Goal: Task Accomplishment & Management: Use online tool/utility

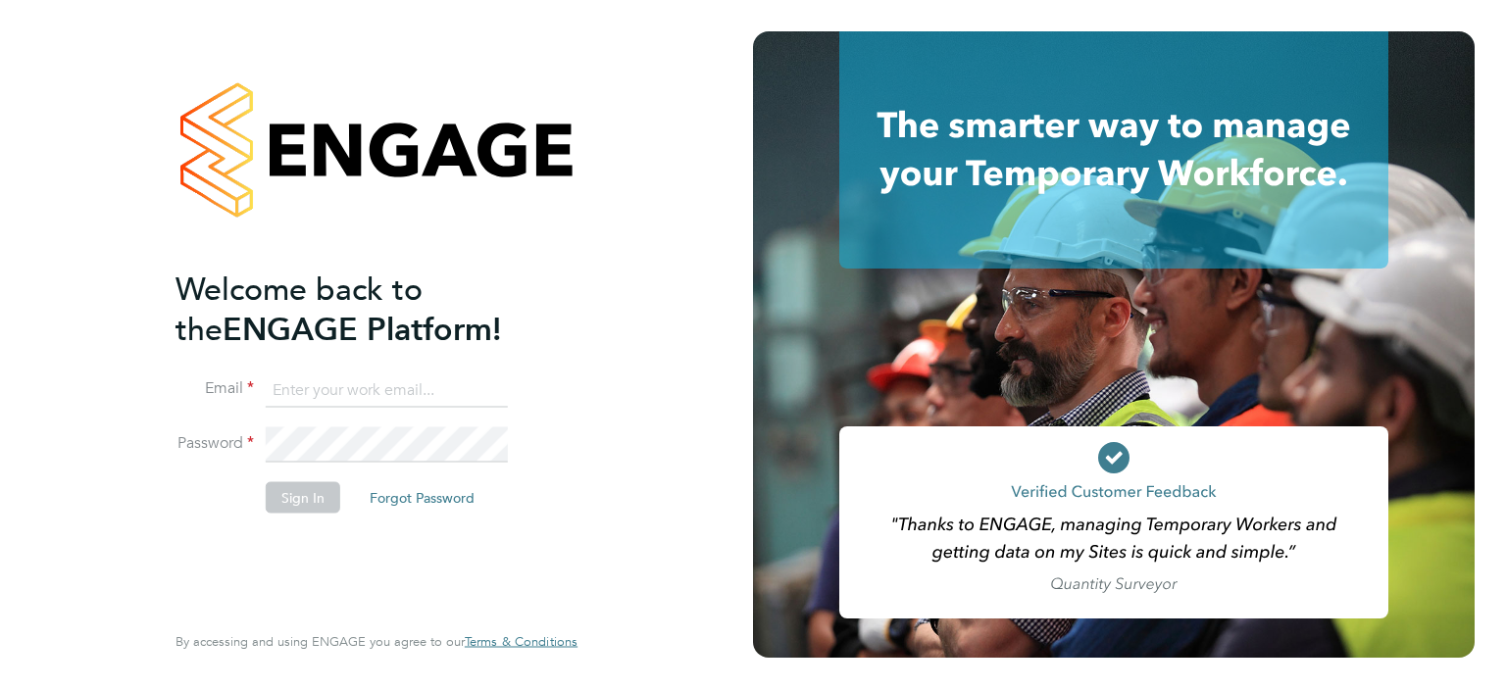
type input "sami.el-abd@brightonandhovealbion.com"
click at [320, 498] on button "Sign In" at bounding box center [303, 496] width 75 height 31
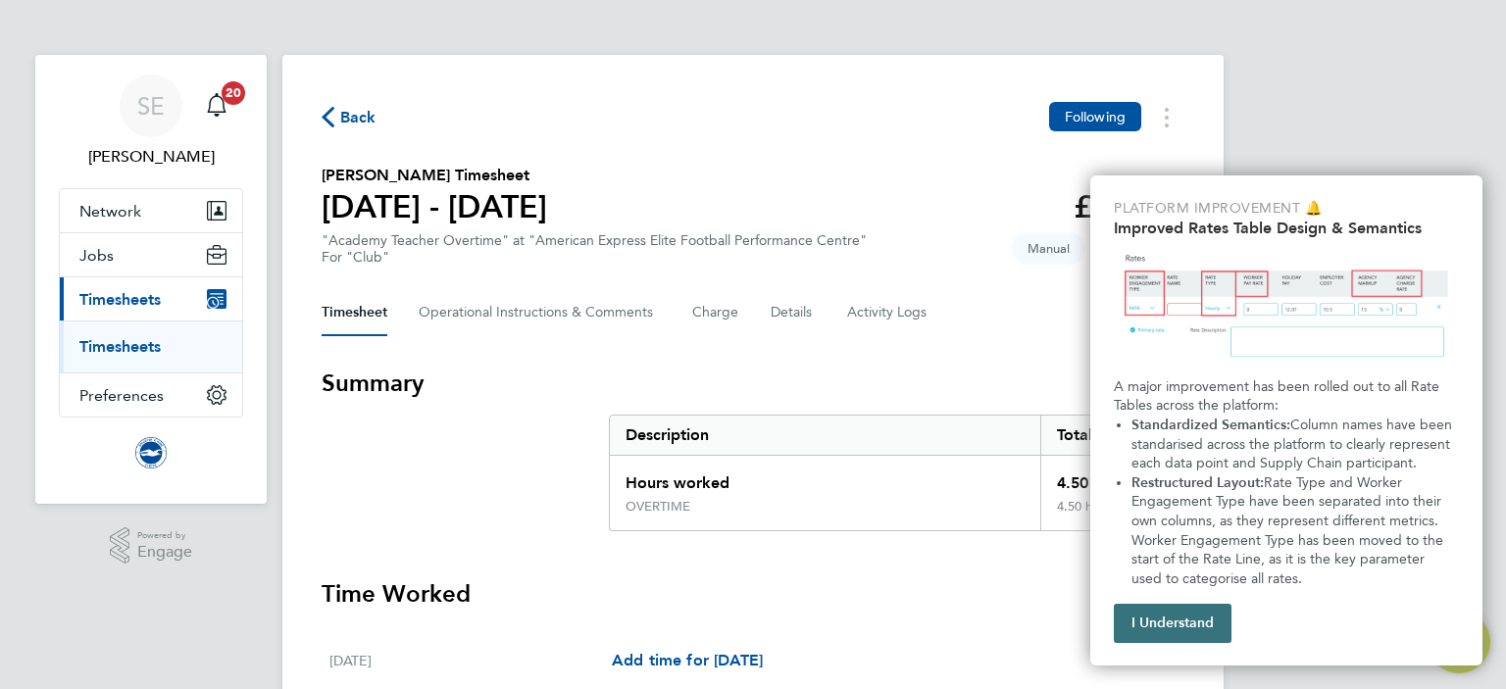
click at [1181, 627] on button "I Understand" at bounding box center [1173, 623] width 118 height 39
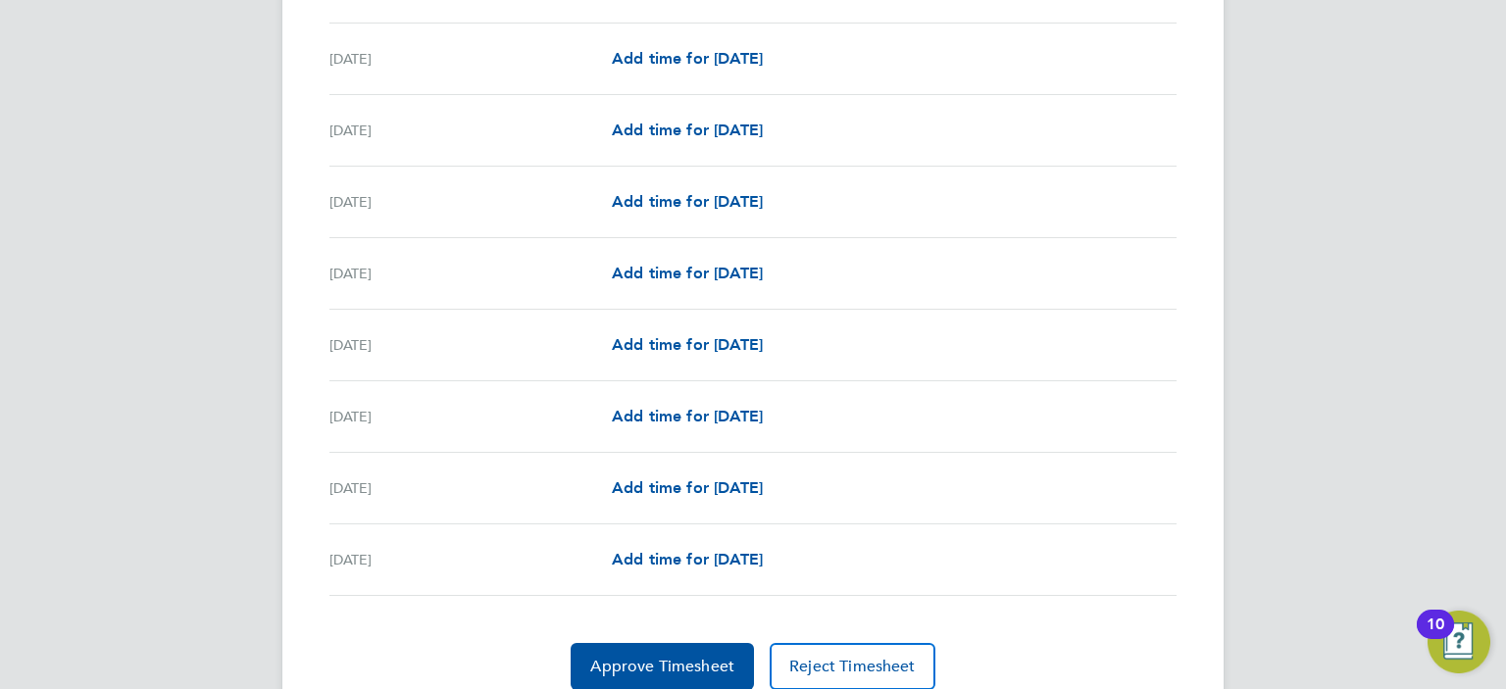
scroll to position [2343, 0]
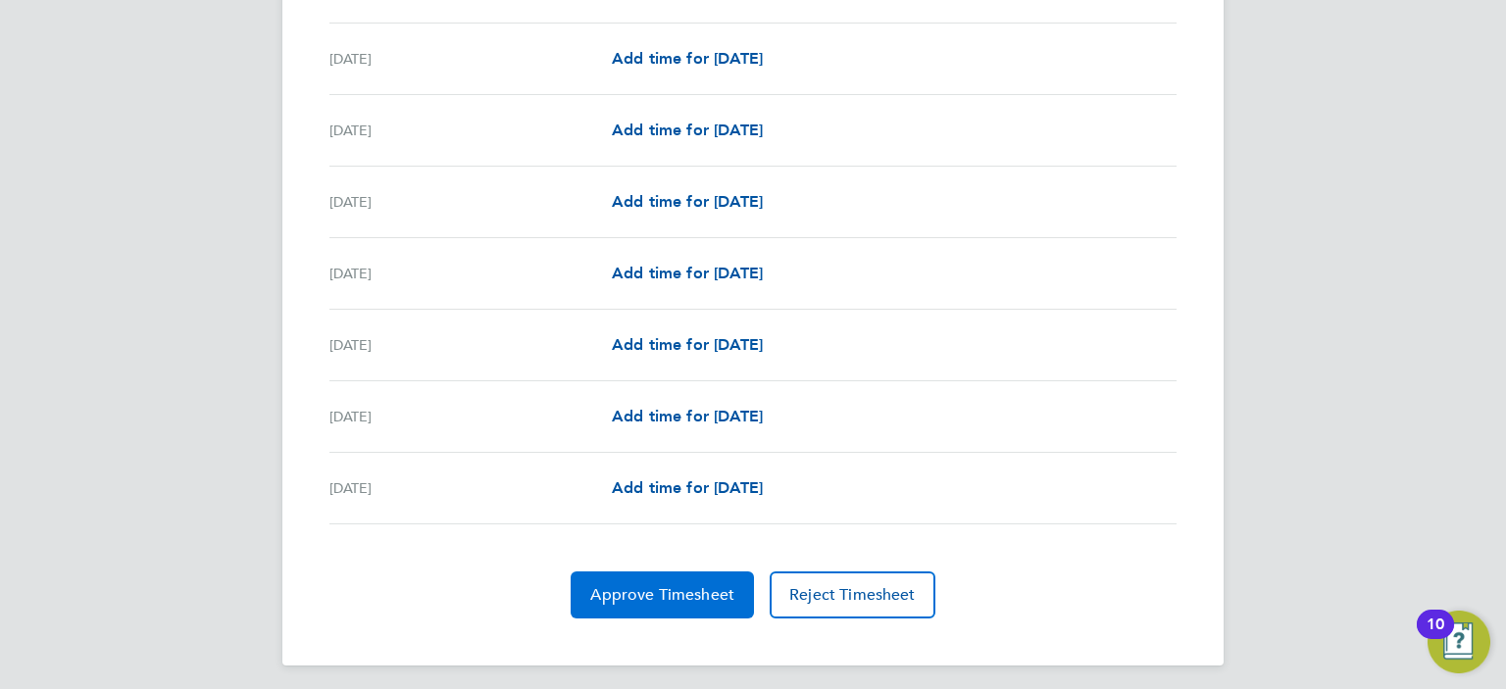
click at [631, 589] on span "Approve Timesheet" at bounding box center [662, 595] width 144 height 20
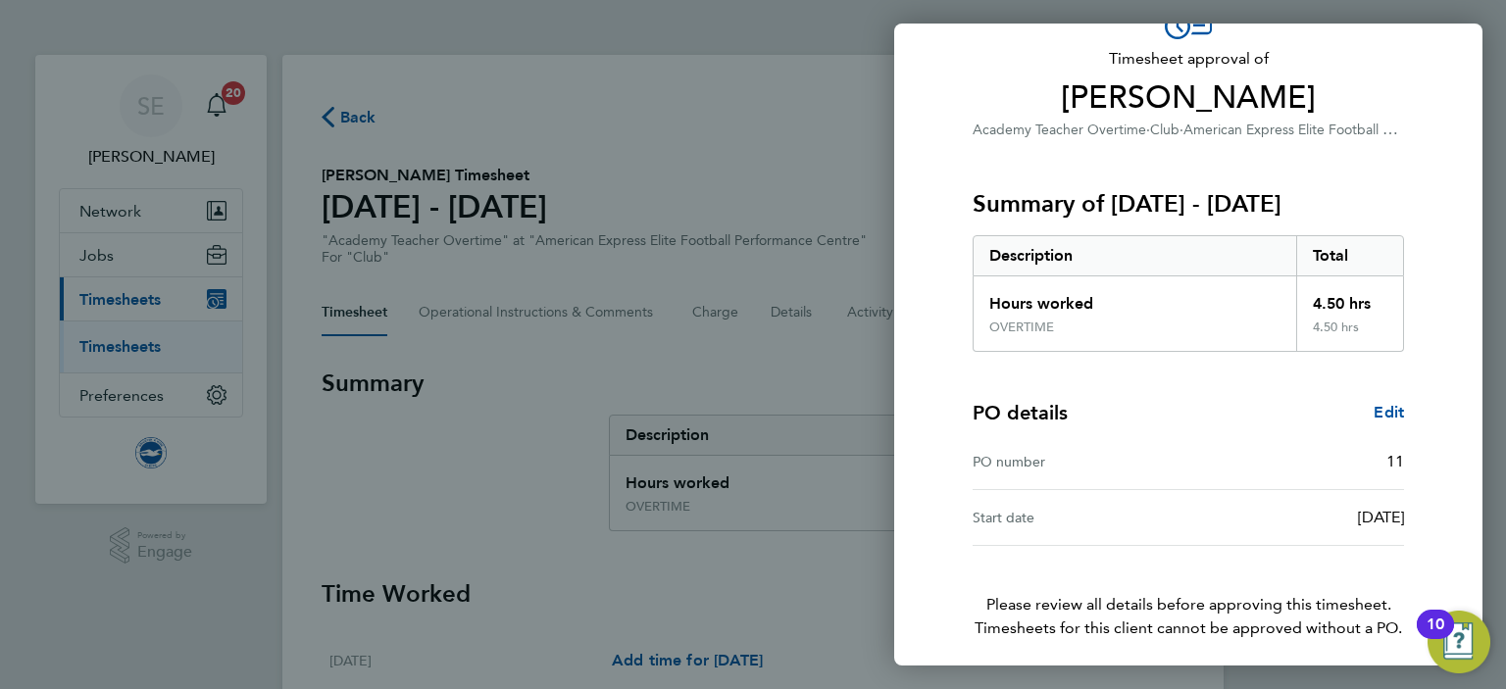
scroll to position [192, 0]
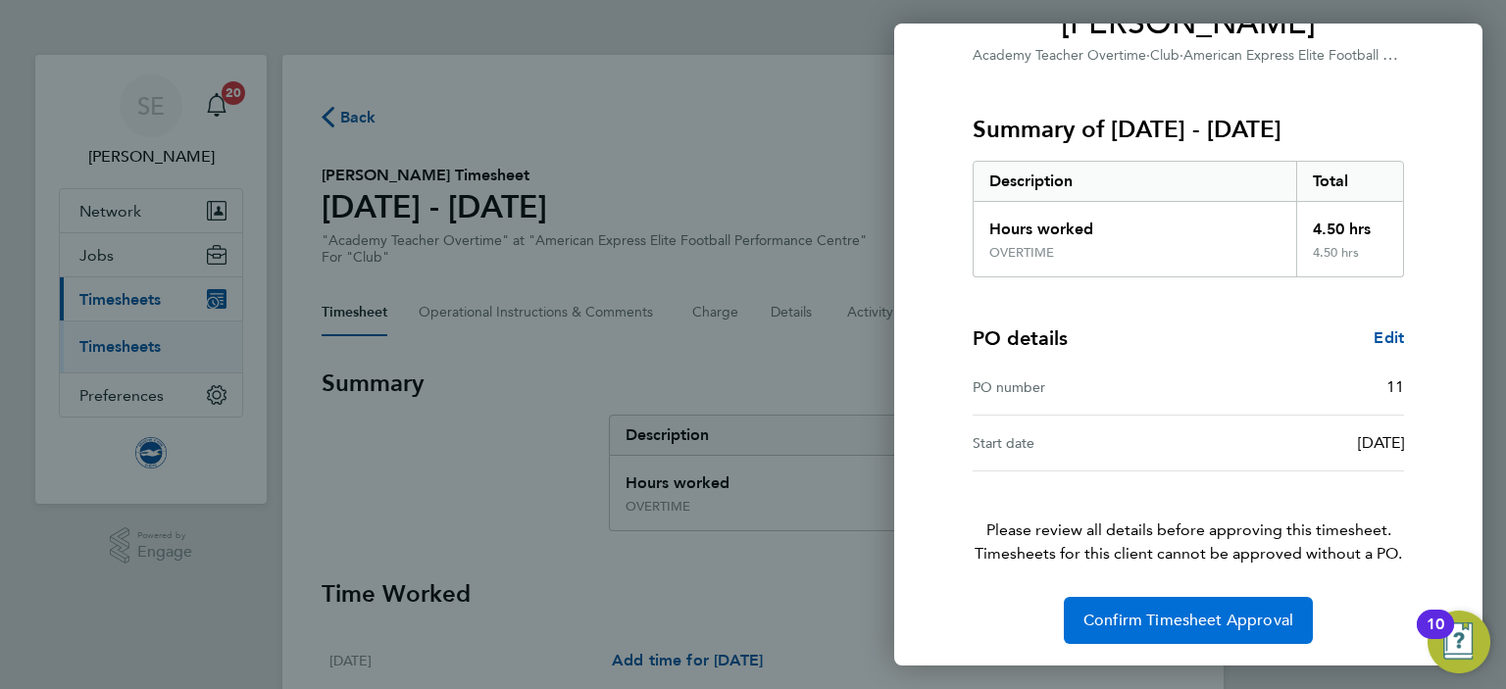
click at [1105, 607] on button "Confirm Timesheet Approval" at bounding box center [1188, 620] width 249 height 47
